Goal: Transaction & Acquisition: Download file/media

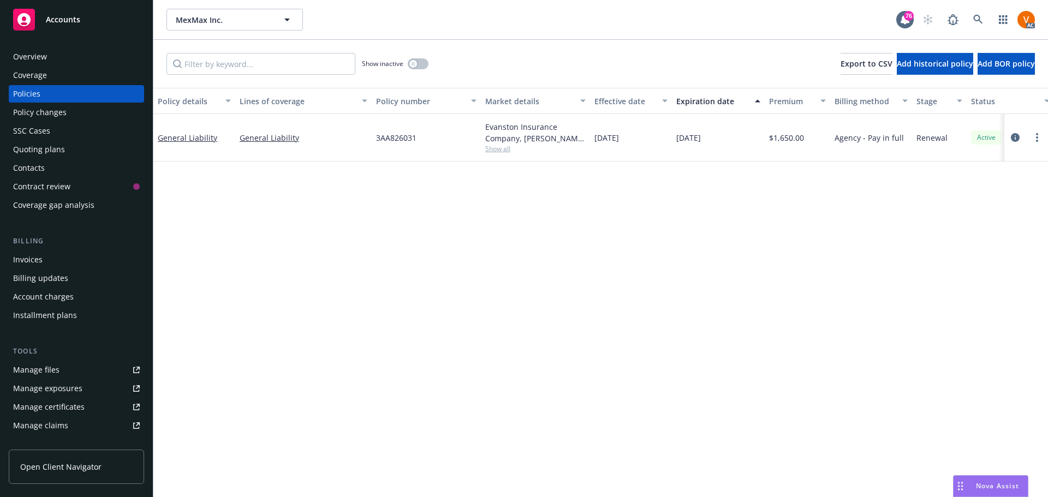
click at [989, 16] on link at bounding box center [978, 20] width 22 height 22
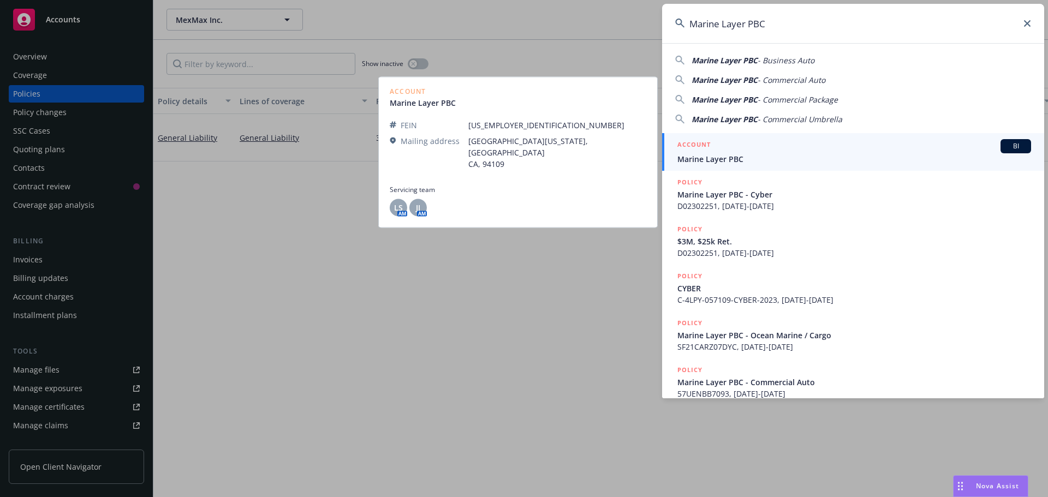
type input "Marine Layer PBC"
click at [679, 151] on h5 "ACCOUNT" at bounding box center [693, 145] width 33 height 13
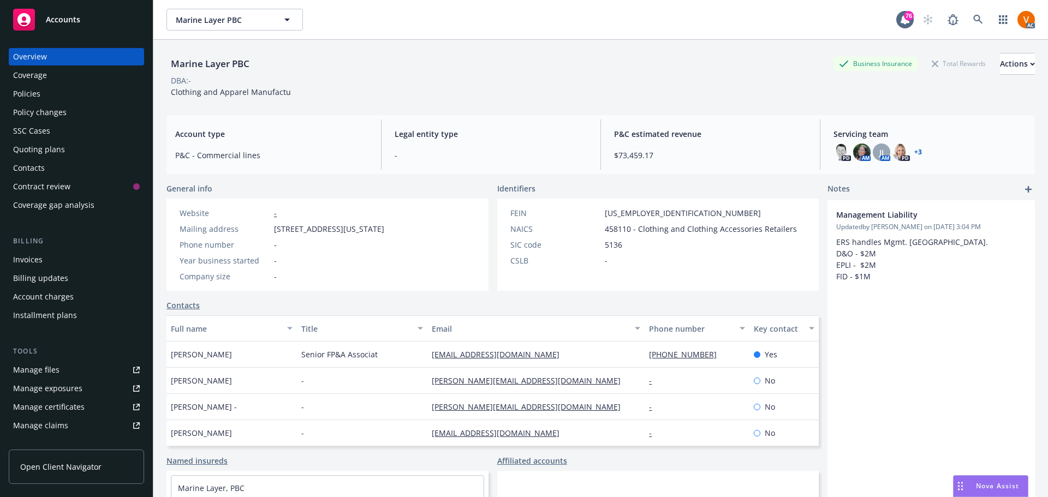
click at [72, 87] on div "Policies" at bounding box center [76, 93] width 127 height 17
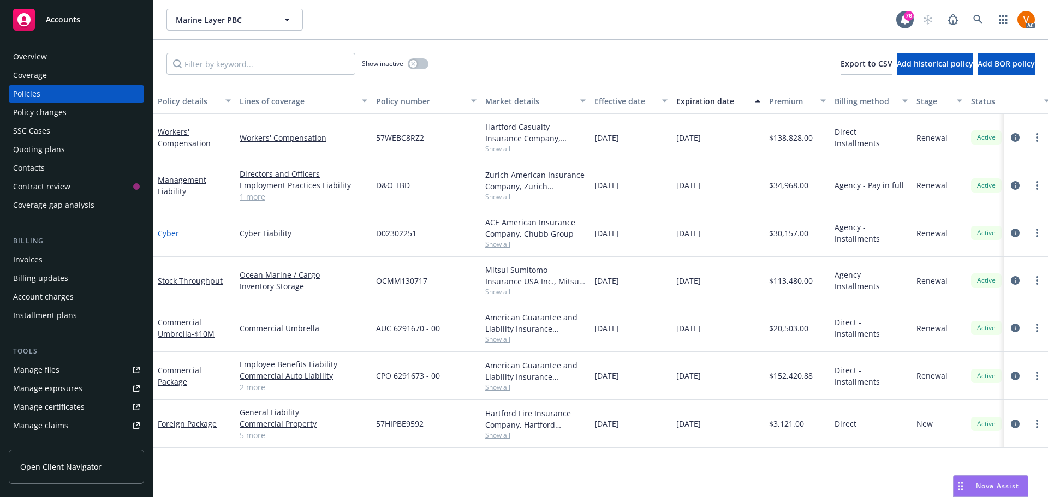
click at [169, 228] on link "Cyber" at bounding box center [168, 233] width 21 height 10
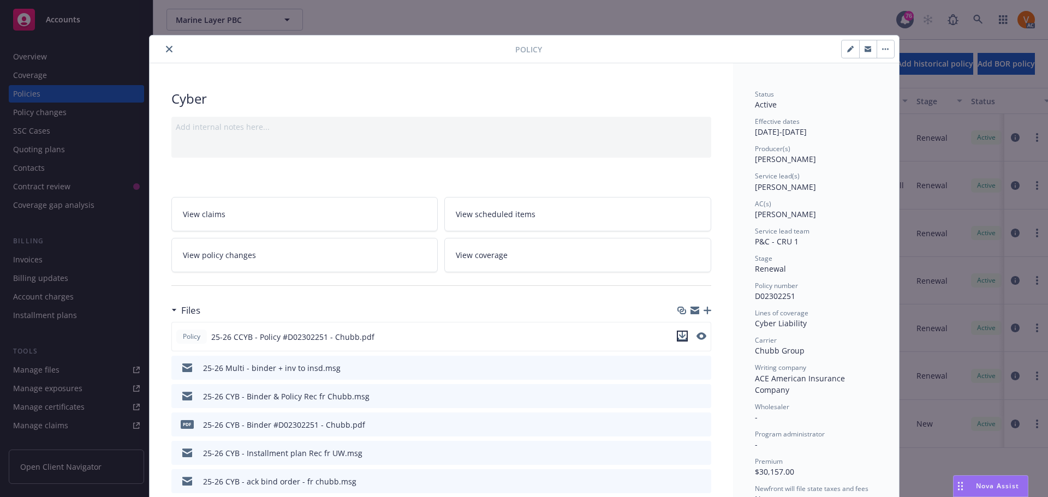
click at [682, 332] on icon "download file" at bounding box center [681, 335] width 7 height 7
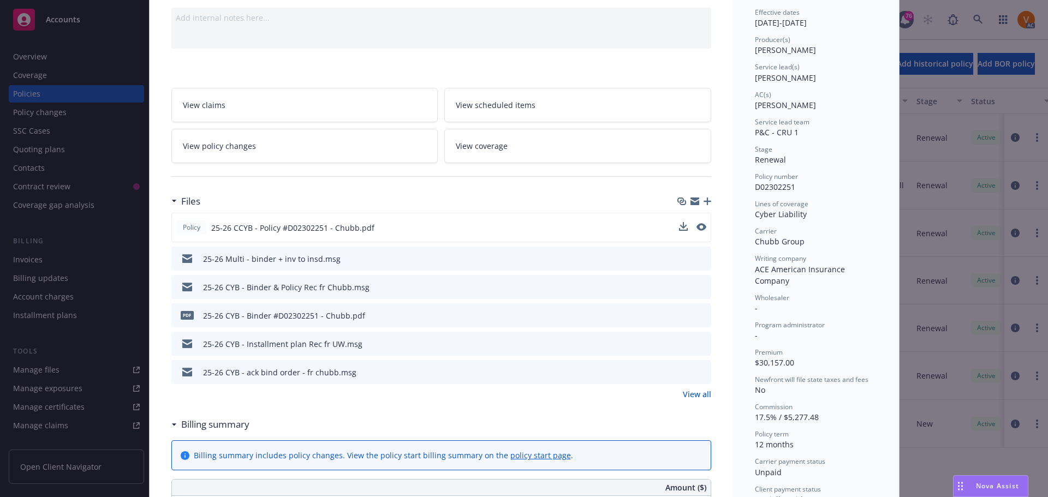
scroll to position [164, 0]
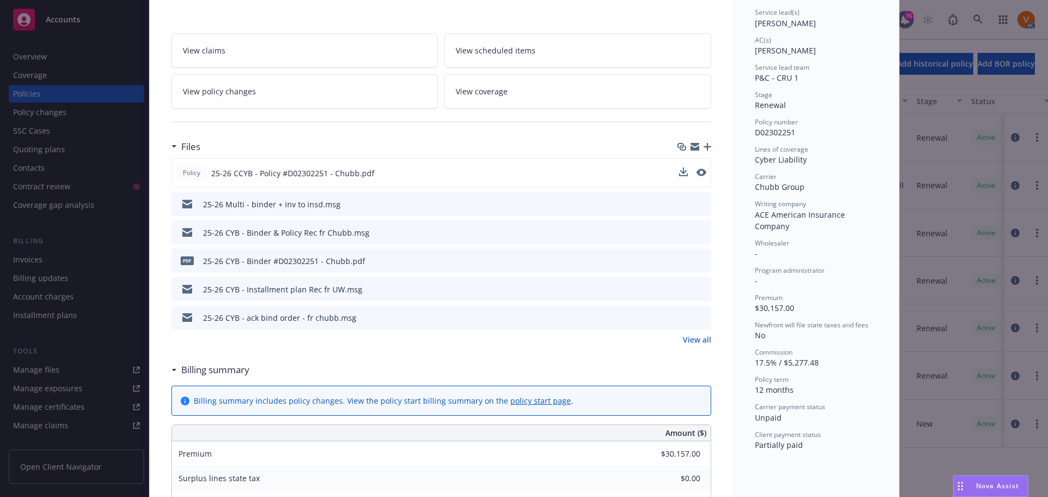
click at [777, 127] on span "D02302251" at bounding box center [775, 132] width 40 height 10
copy span "D02302251"
click at [755, 182] on span "Chubb Group" at bounding box center [780, 187] width 50 height 10
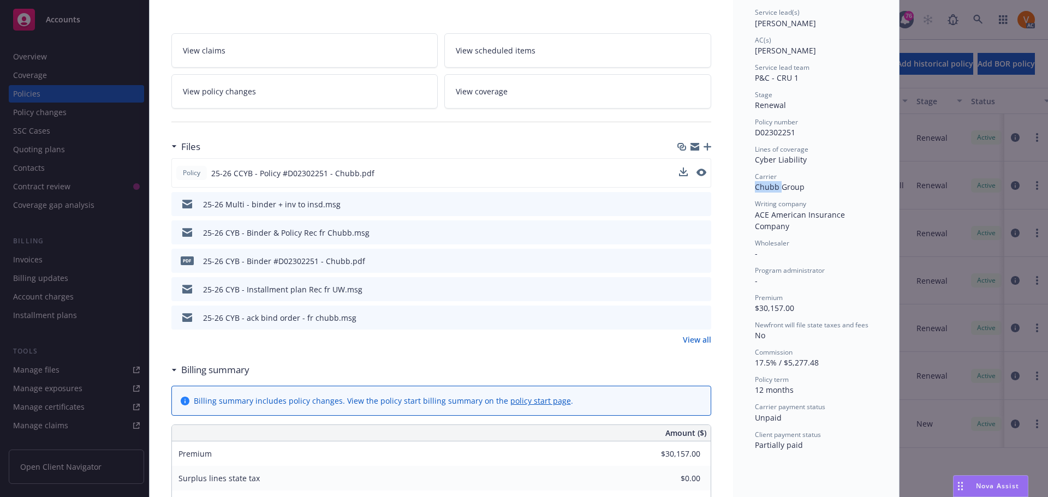
copy span "Chubb"
